Goal: Information Seeking & Learning: Learn about a topic

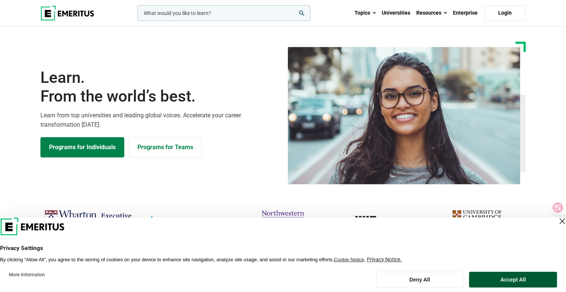
click at [501, 277] on button "Accept All" at bounding box center [513, 279] width 88 height 16
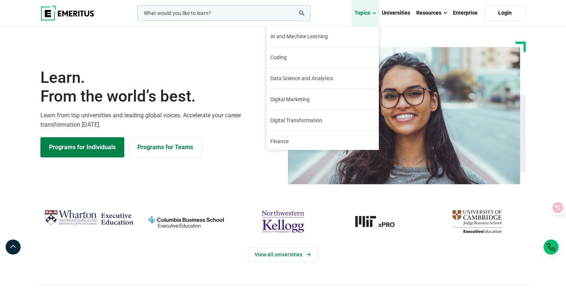
click at [370, 12] on link "Topics" at bounding box center [364, 13] width 27 height 26
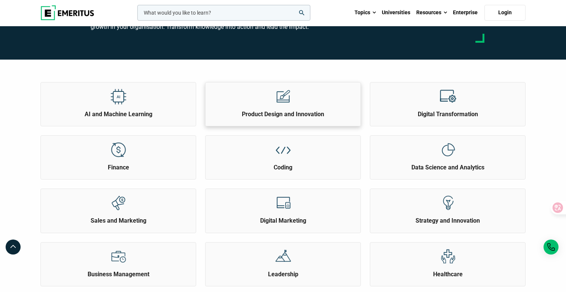
scroll to position [88, 0]
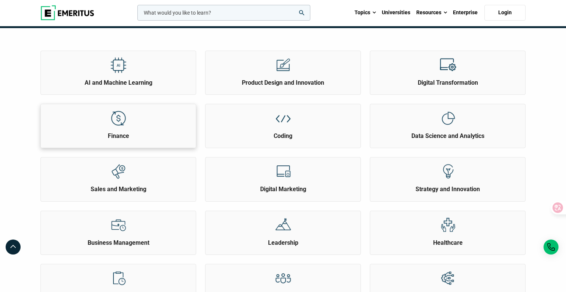
click at [178, 128] on div "Finance" at bounding box center [118, 122] width 155 height 36
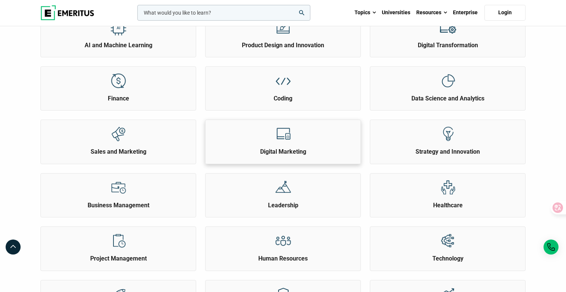
scroll to position [178, 0]
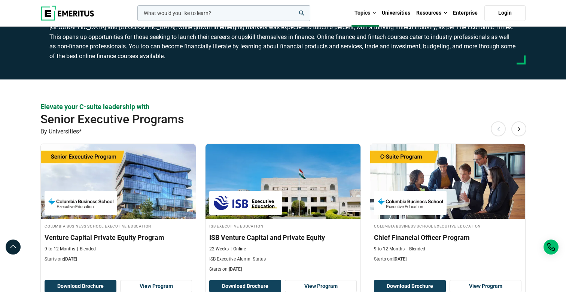
scroll to position [95, 0]
